Goal: Communication & Community: Answer question/provide support

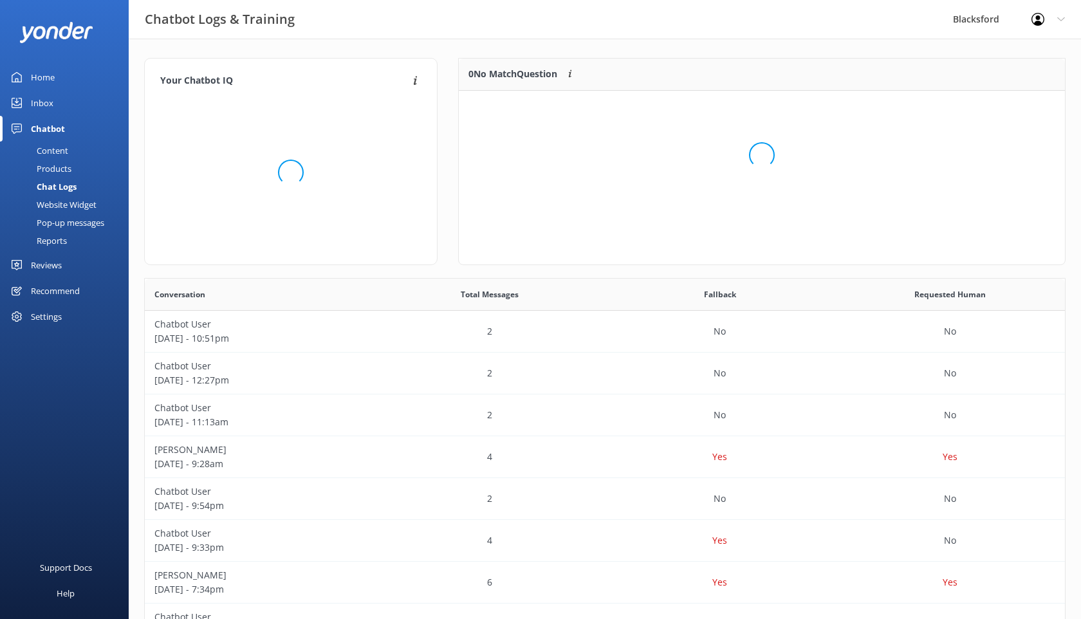
scroll to position [451, 920]
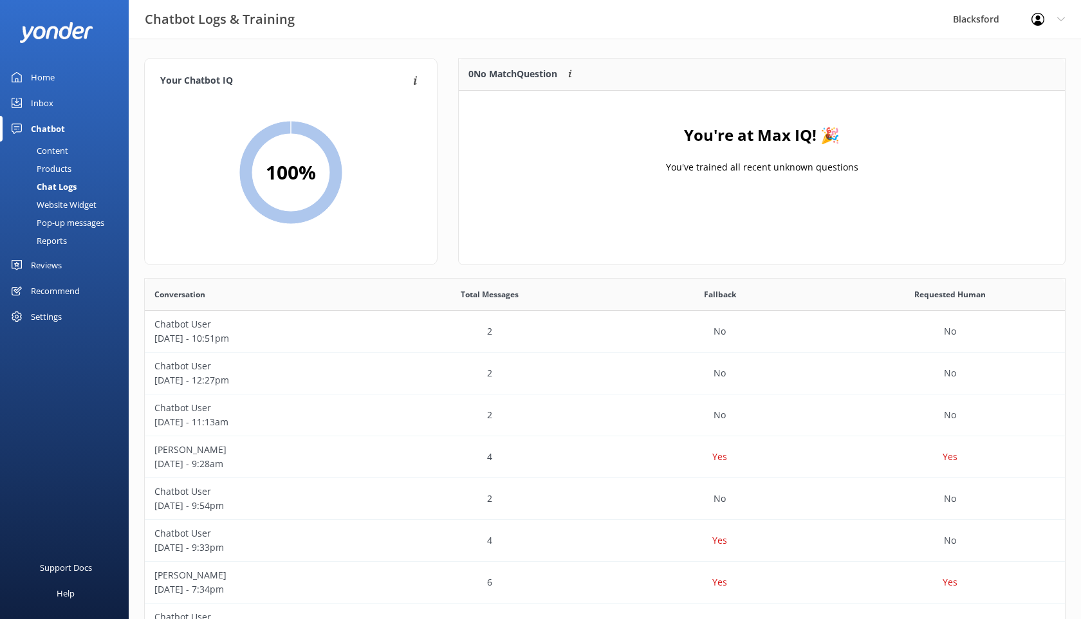
click at [42, 104] on div "Inbox" at bounding box center [42, 103] width 23 height 26
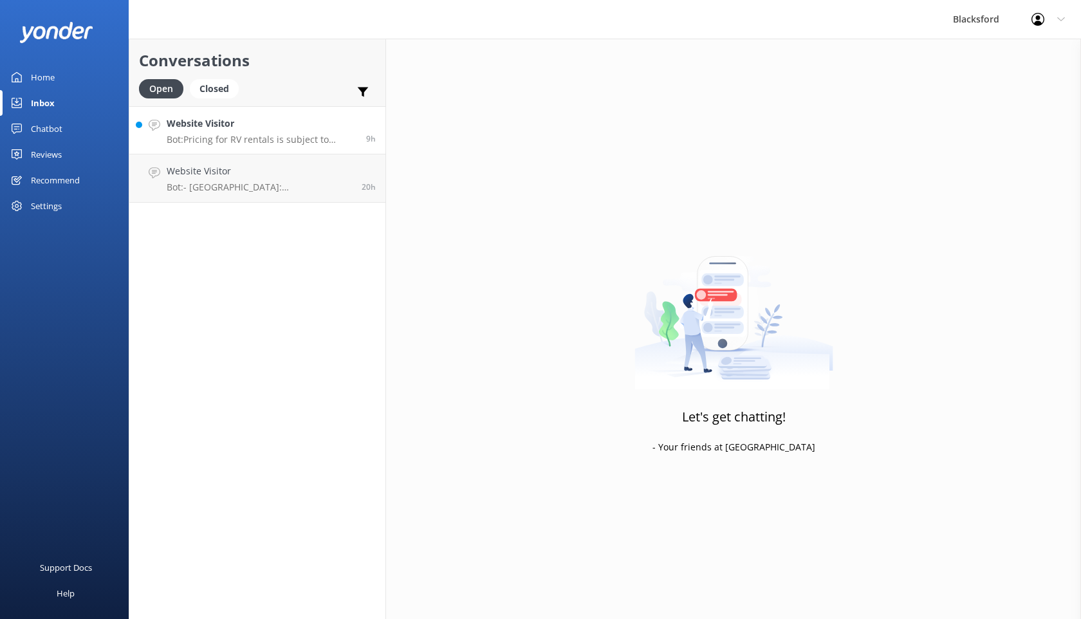
click at [207, 135] on p "Bot: Pricing for RV rentals is subject to location, RV type, and time of year, …" at bounding box center [262, 140] width 190 height 12
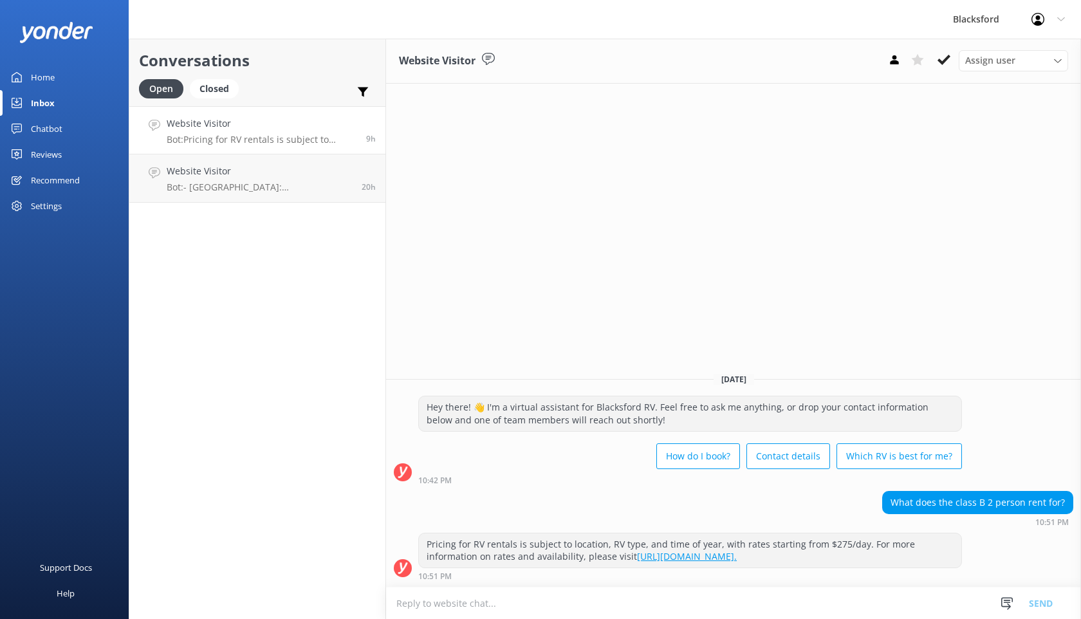
click at [211, 152] on link "Website Visitor Bot: Pricing for RV rentals is subject to location, RV type, an…" at bounding box center [257, 130] width 256 height 48
click at [211, 171] on h4 "Website Visitor" at bounding box center [259, 171] width 185 height 14
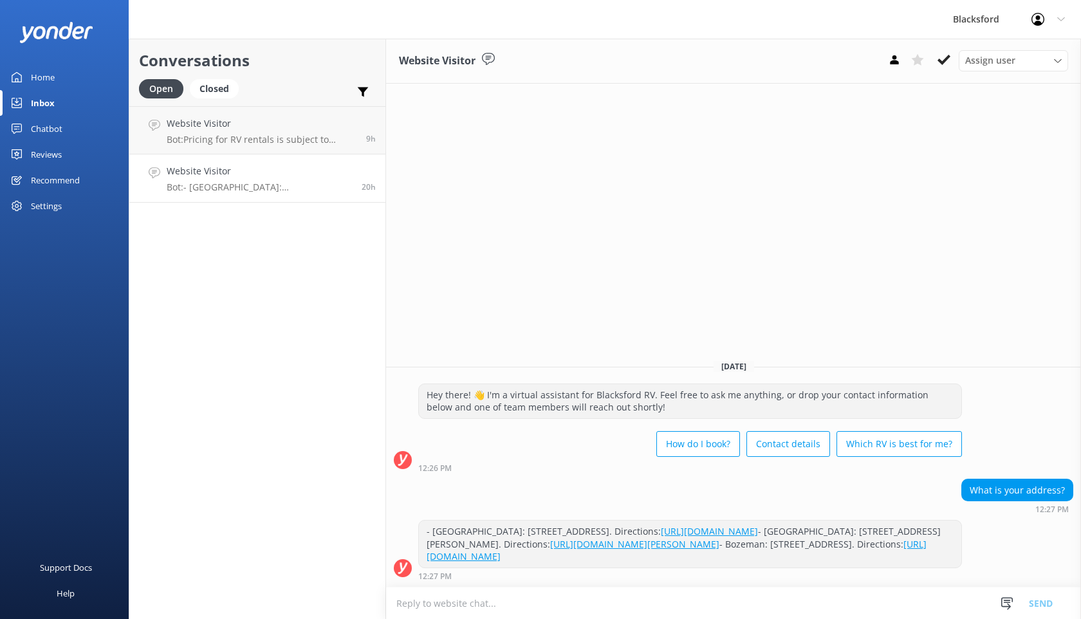
click at [67, 136] on link "Chatbot" at bounding box center [64, 129] width 129 height 26
